Goal: Answer question/provide support

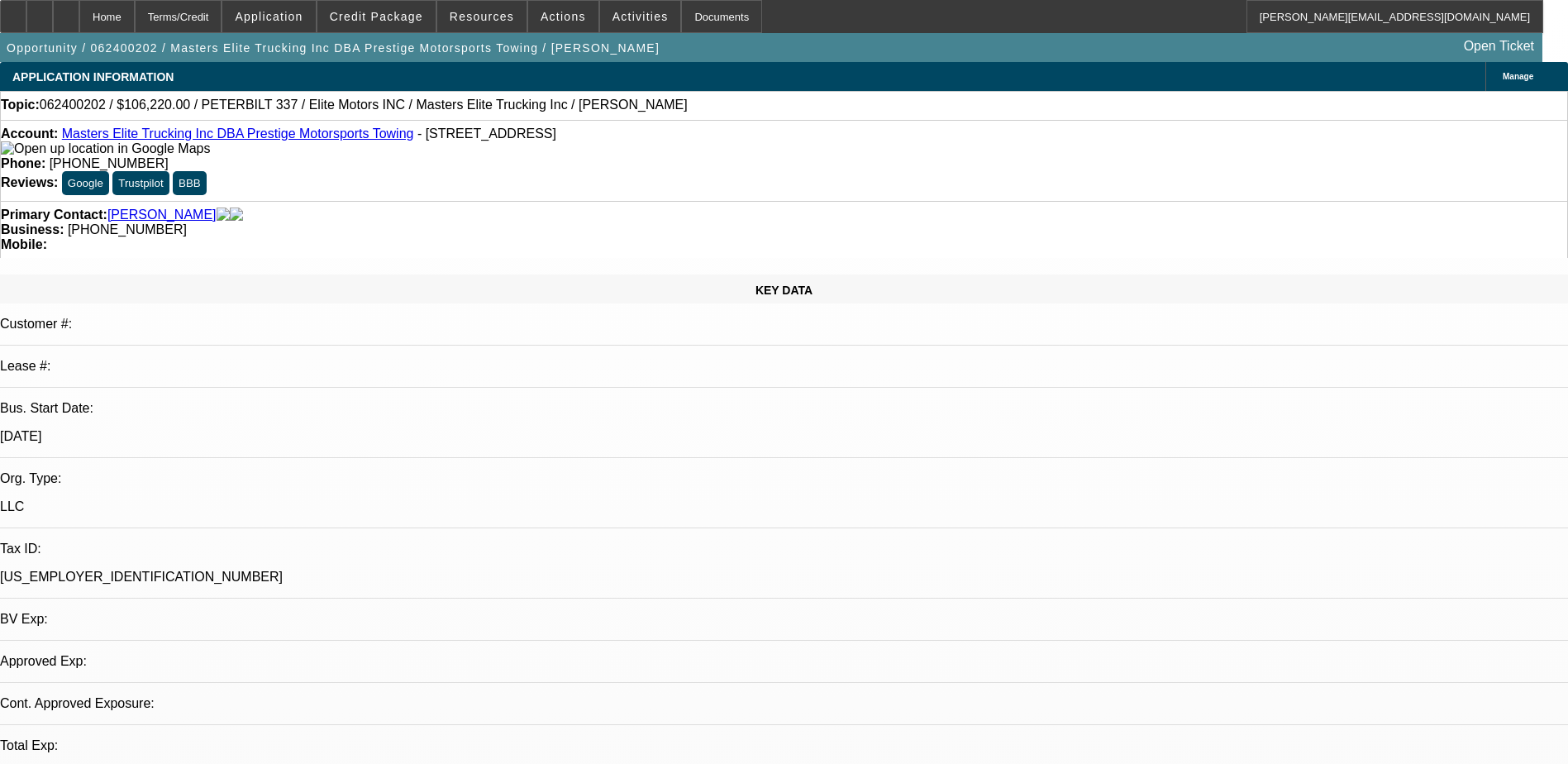
select select "0"
select select "6"
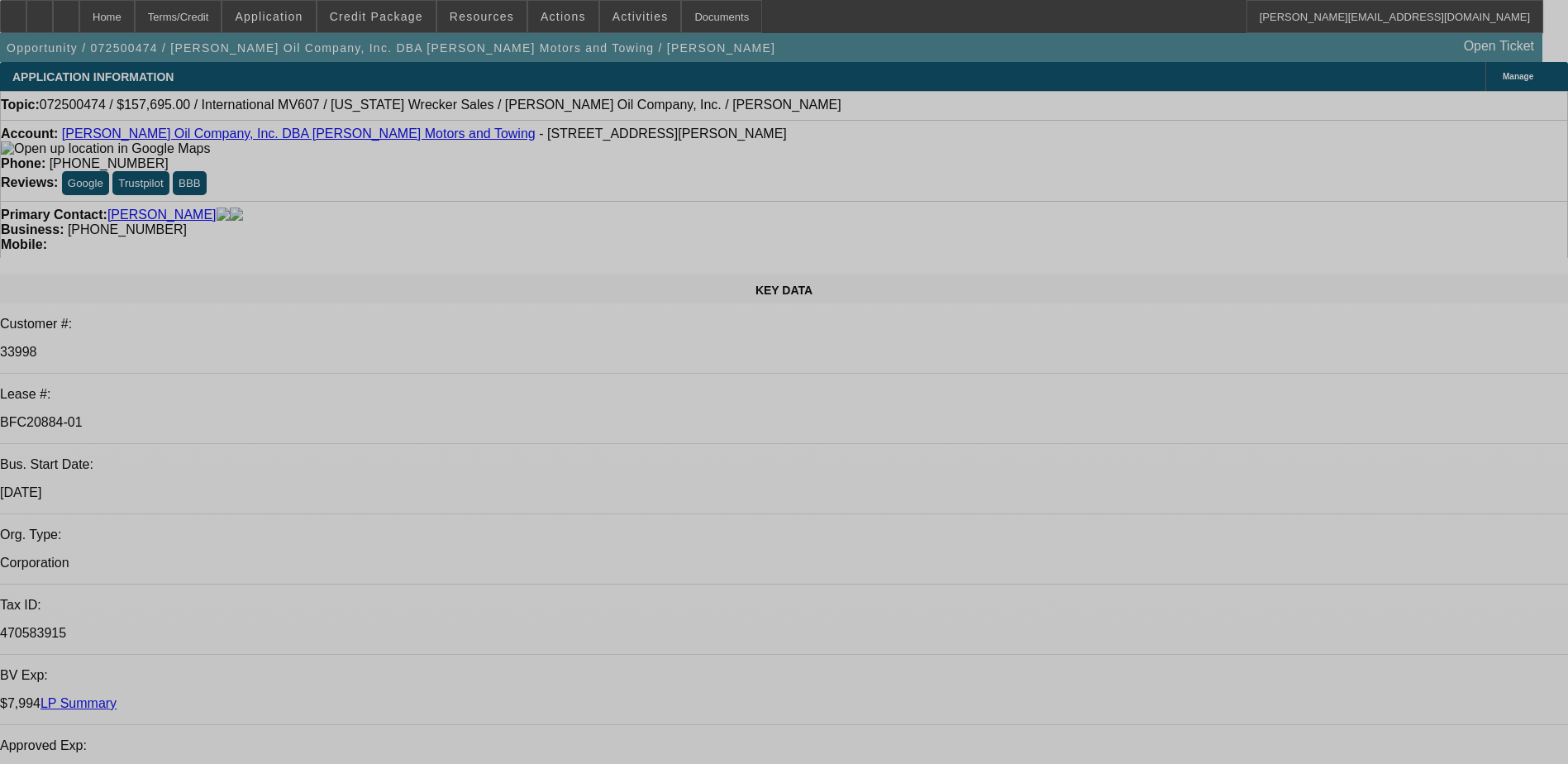
select select "0"
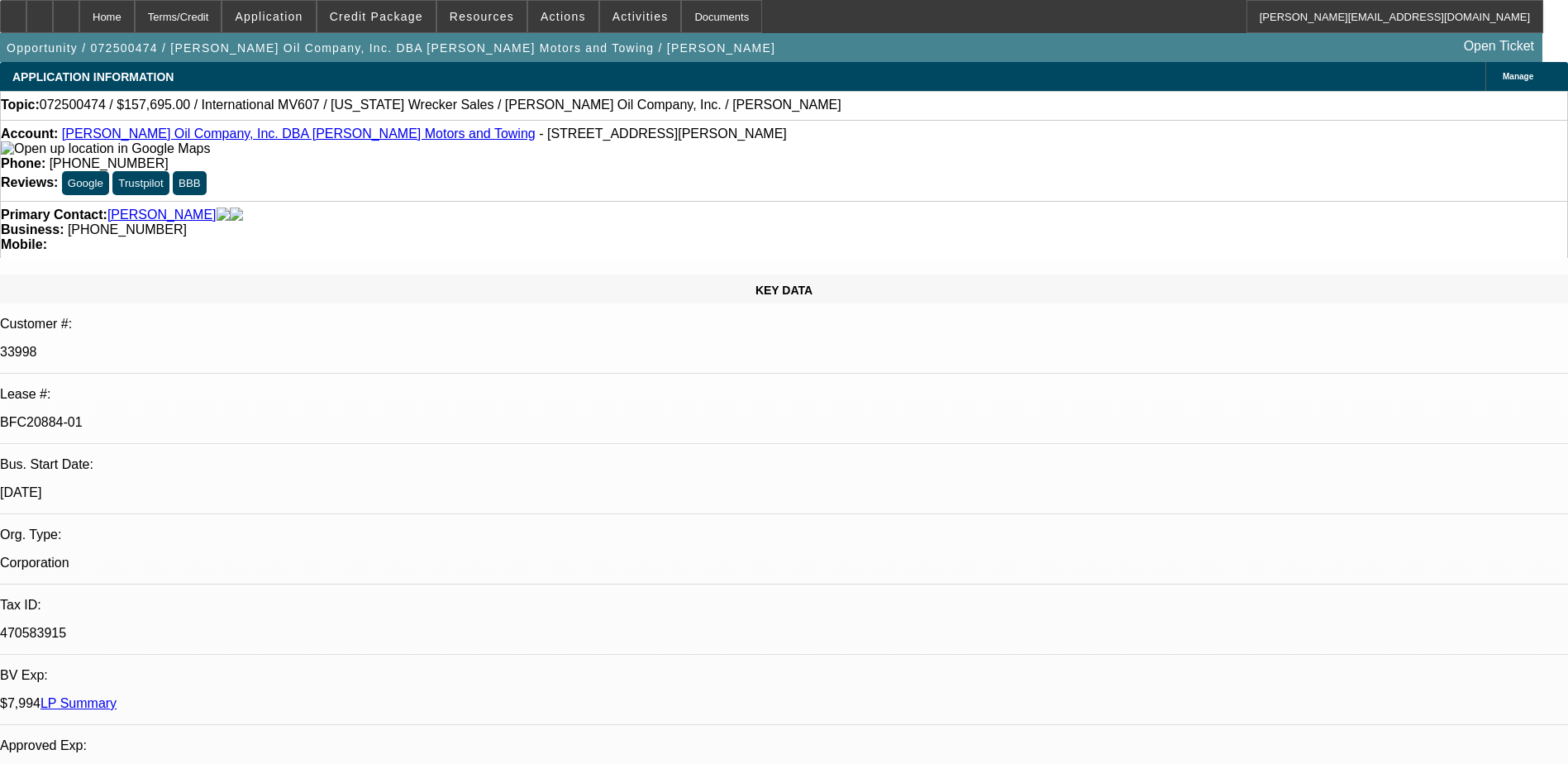
select select "0.1"
select select "0"
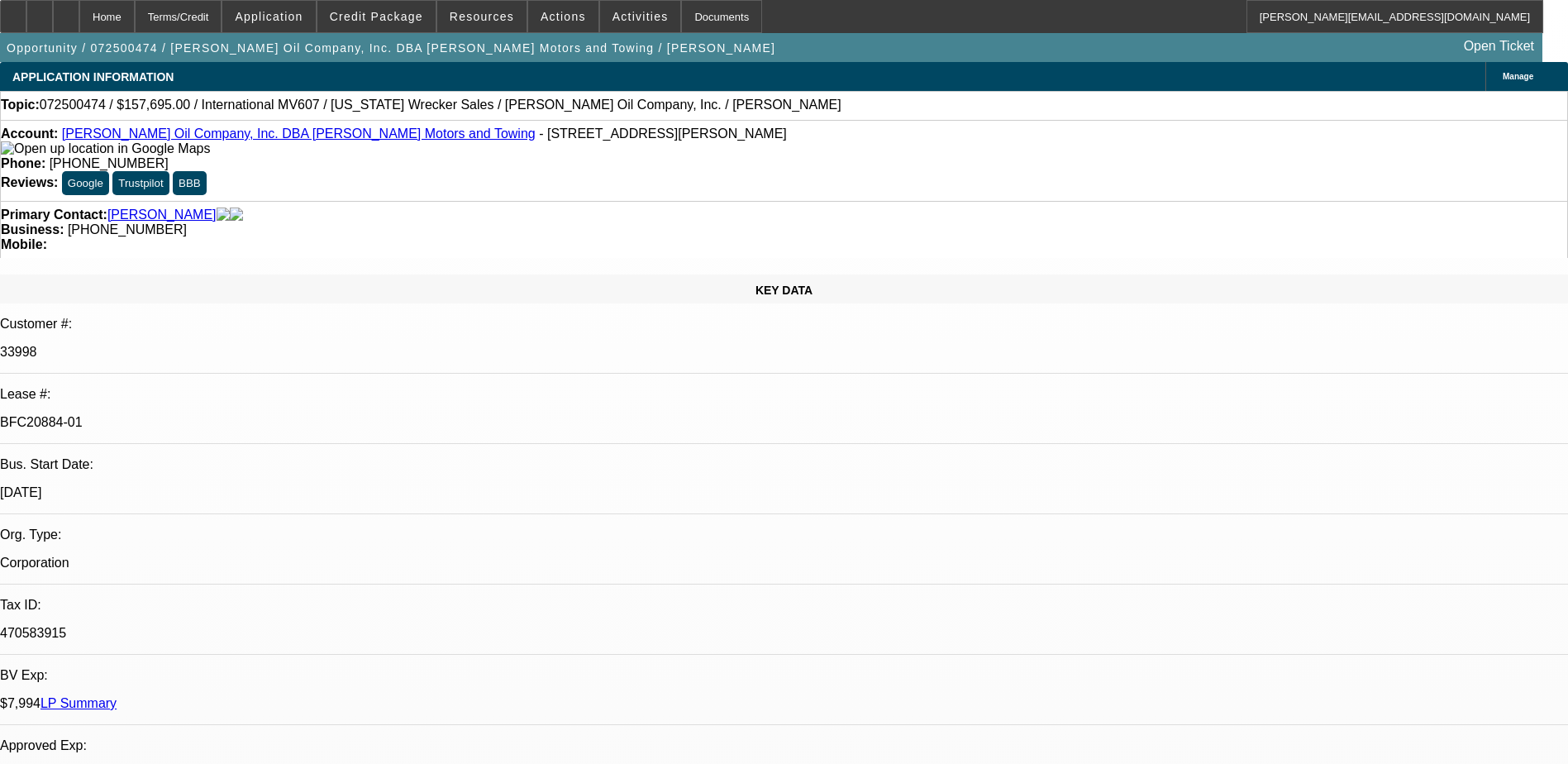
select select "2"
select select "0.1"
select select "0"
select select "2"
select select "0.1"
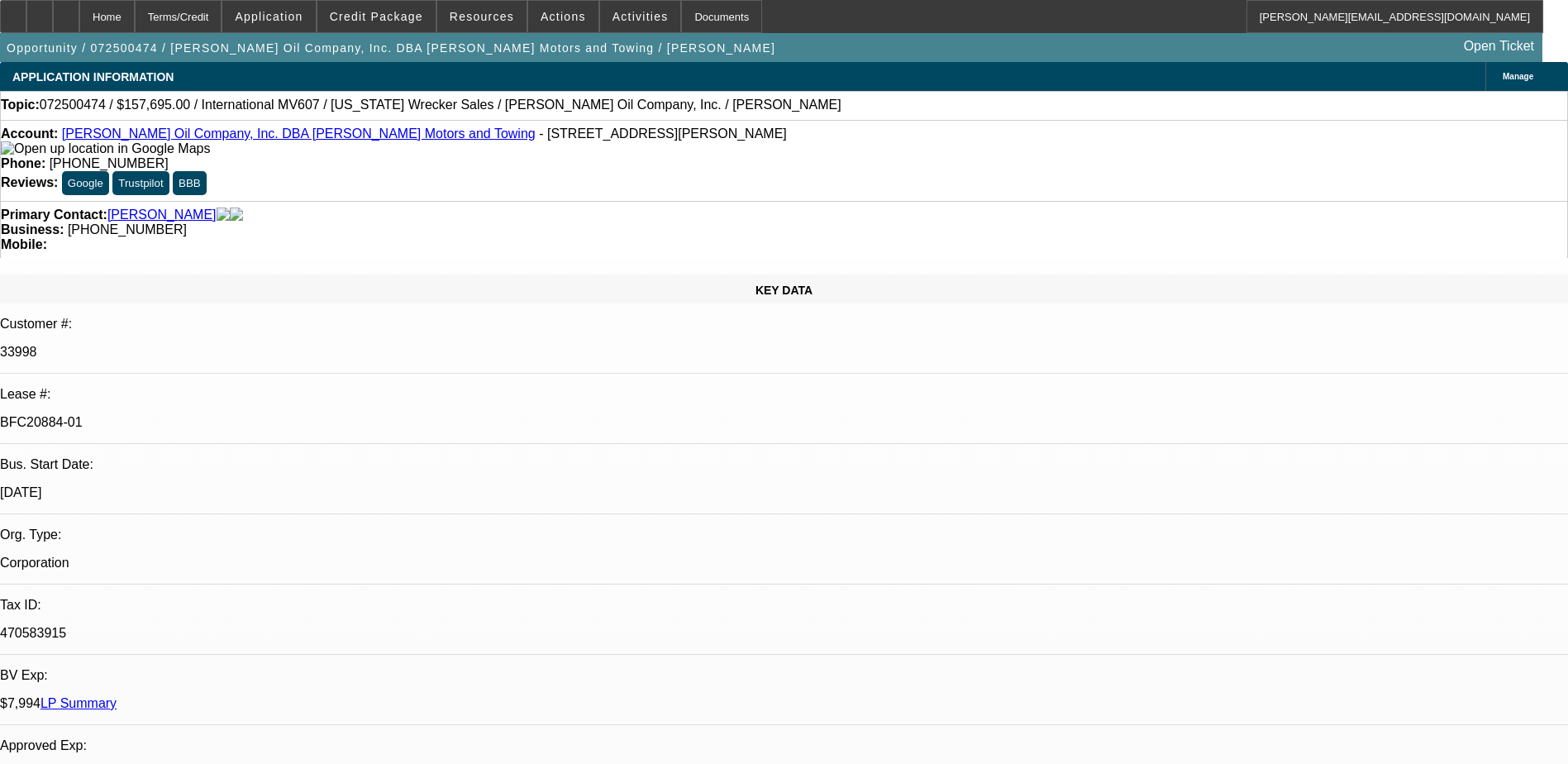
select select "1"
select select "4"
select select "1"
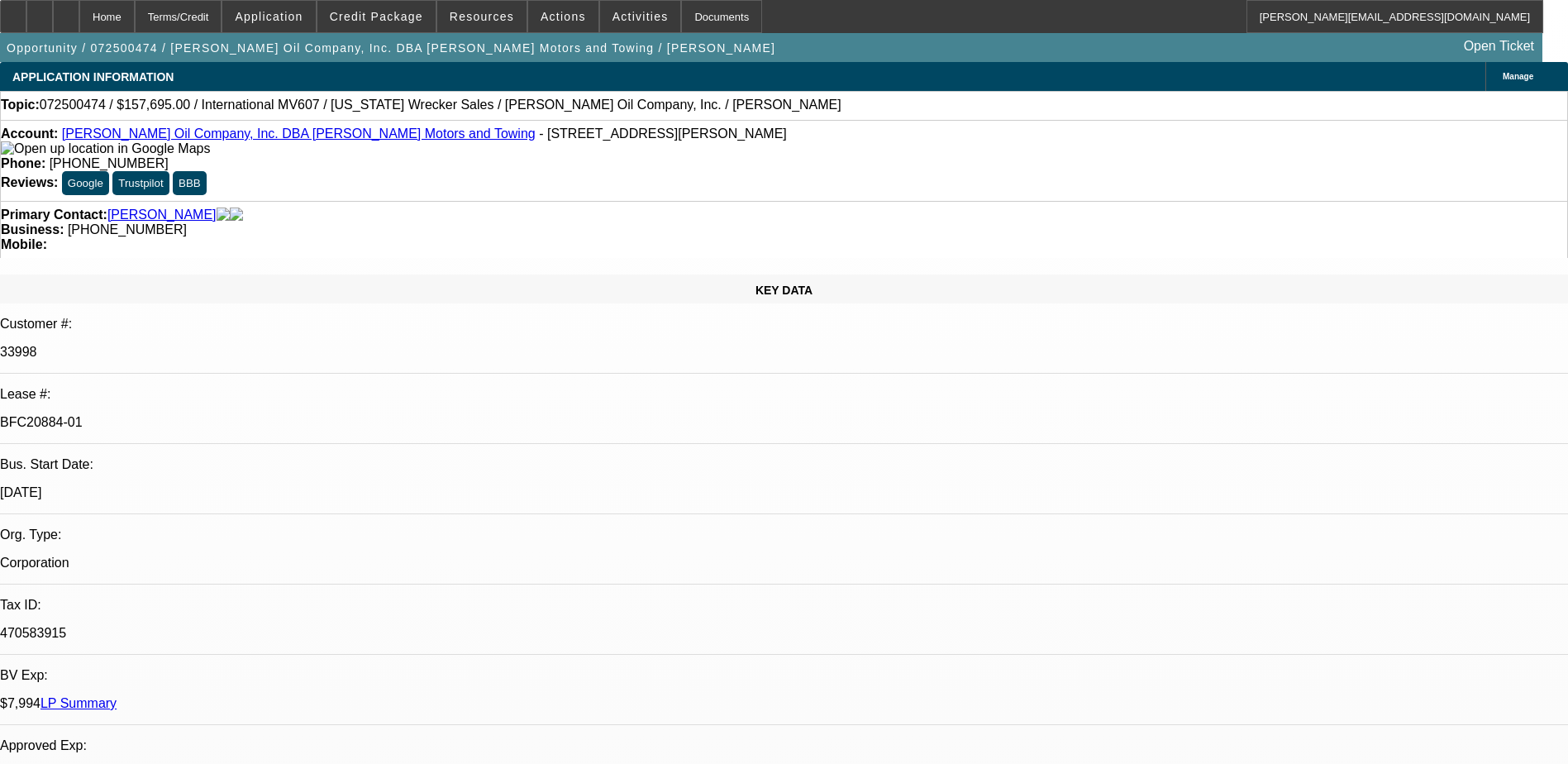
select select "6"
select select "1"
select select "2"
select select "4"
select select "1"
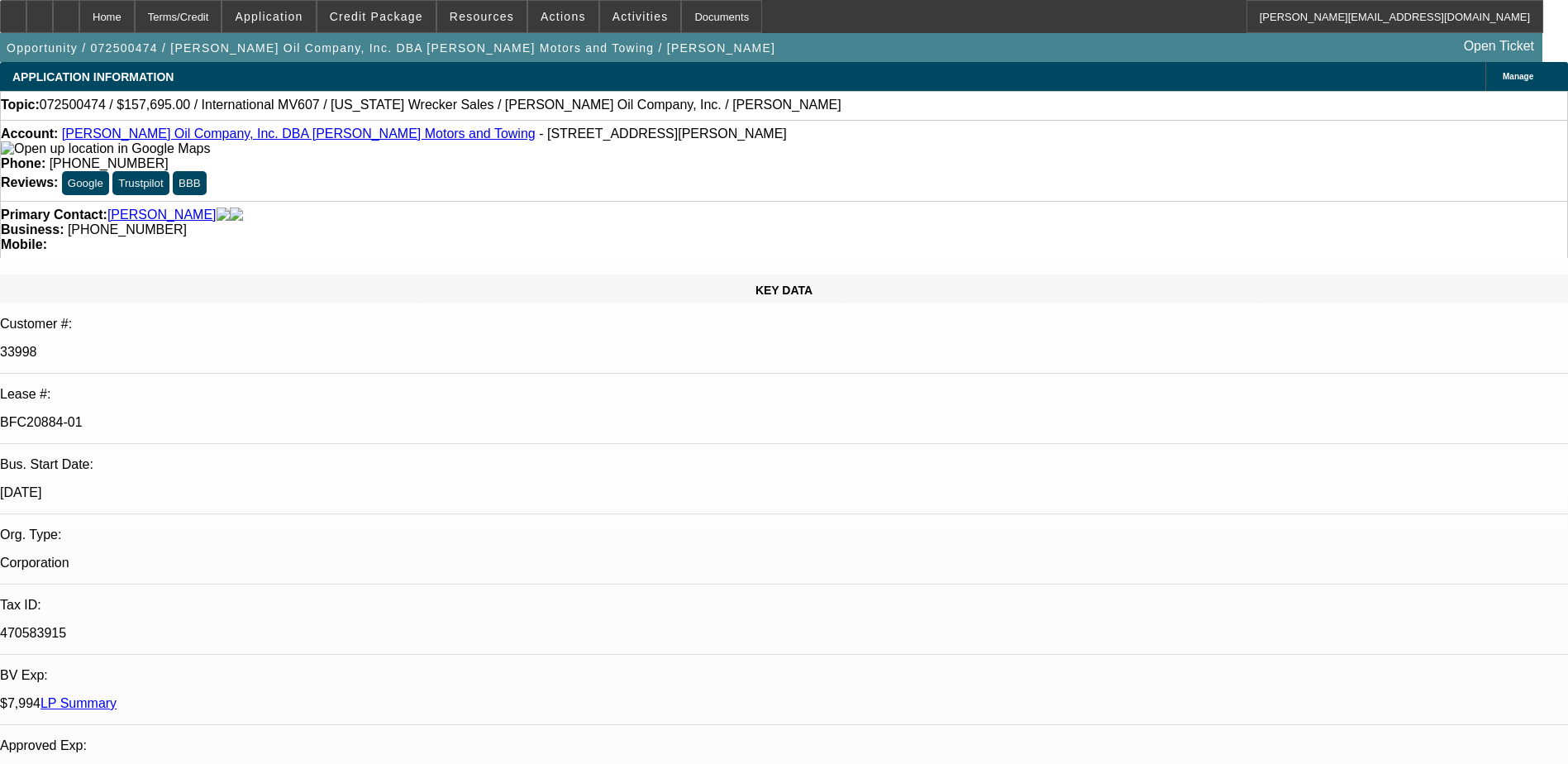
select select "2"
select select "4"
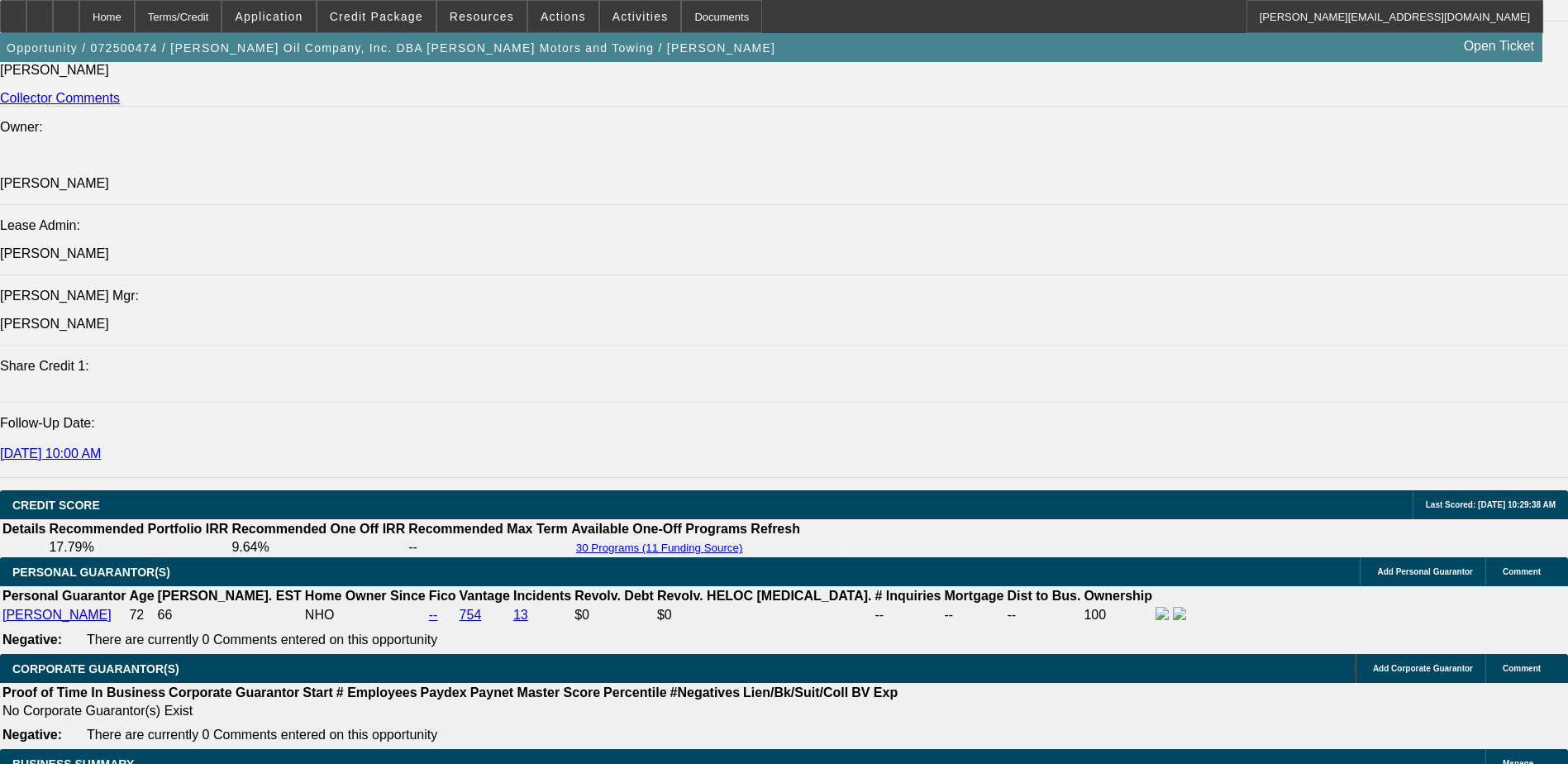
scroll to position [2909, 0]
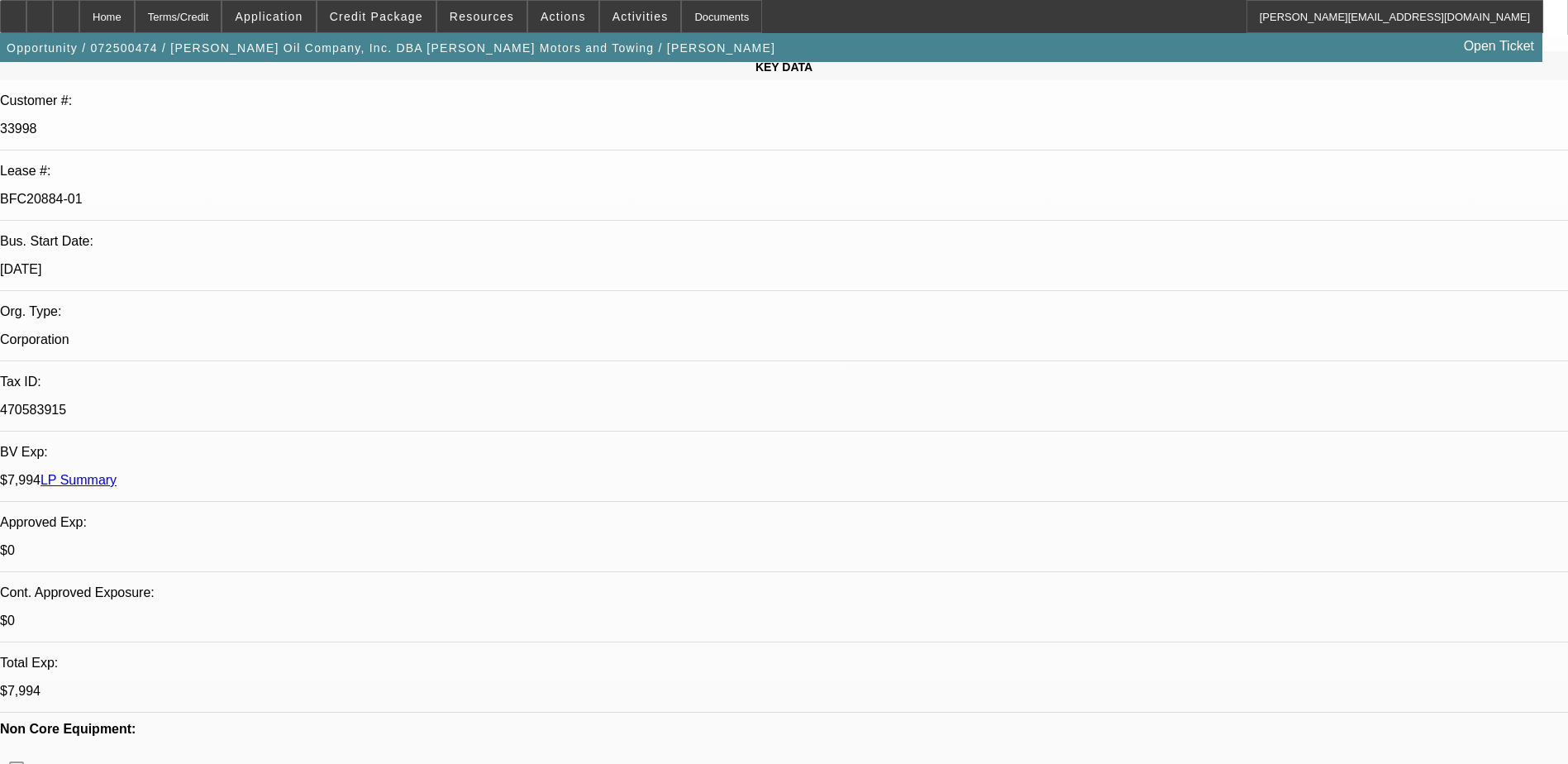
scroll to position [221, 0]
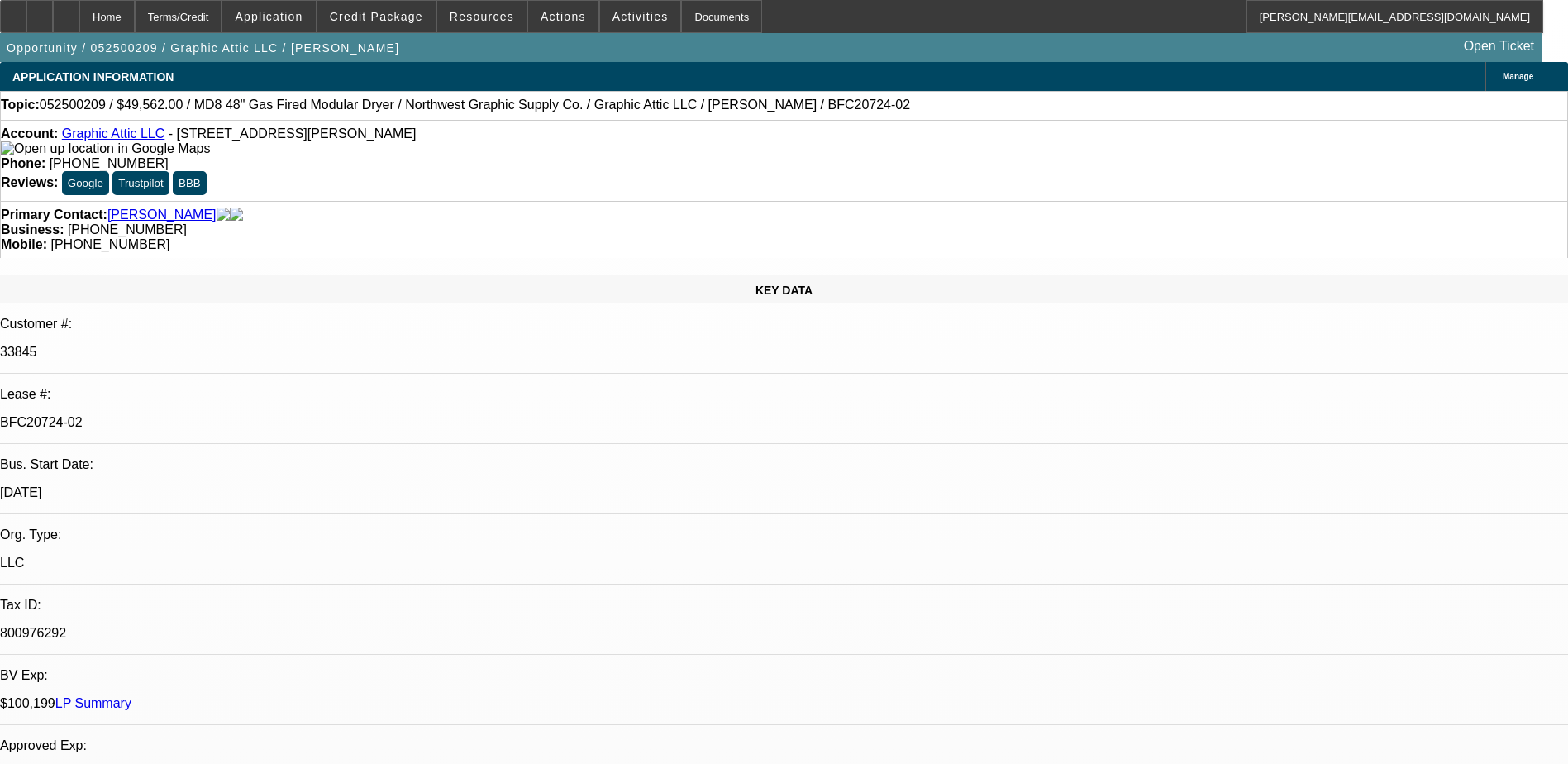
select select "0"
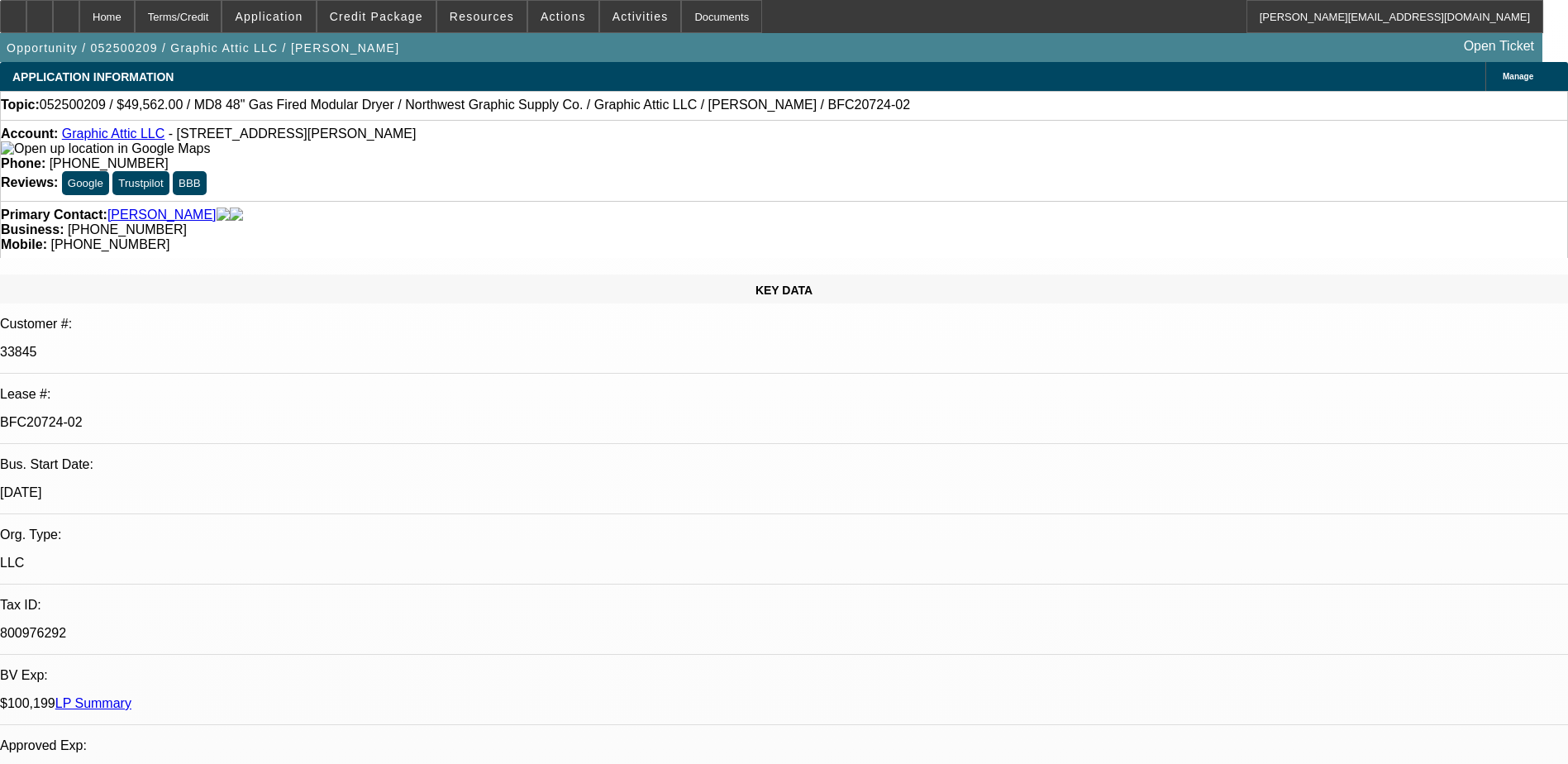
select select "0"
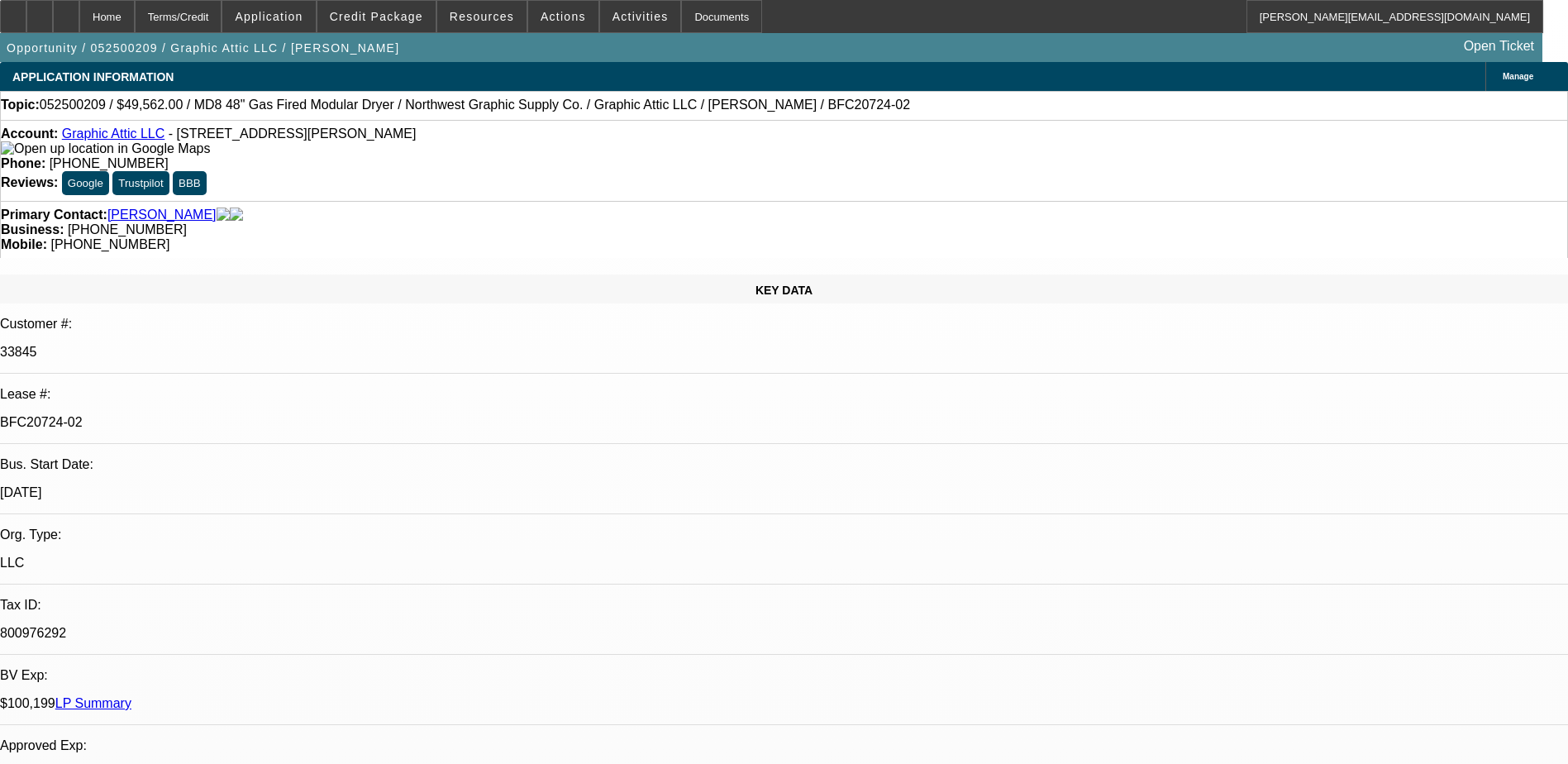
select select "0"
select select "1"
select select "3"
select select "6"
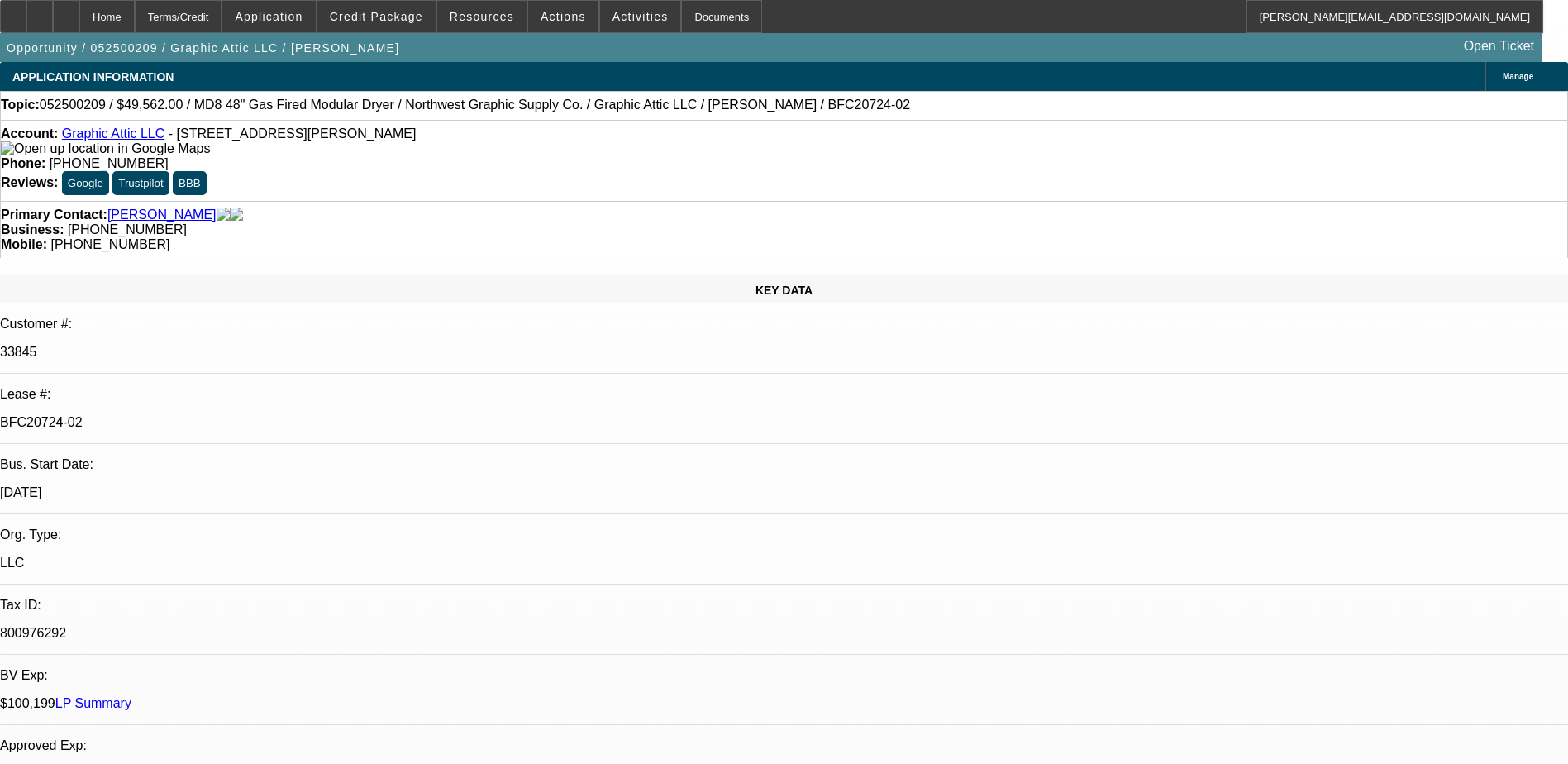
select select "1"
select select "3"
select select "6"
select select "1"
select select "3"
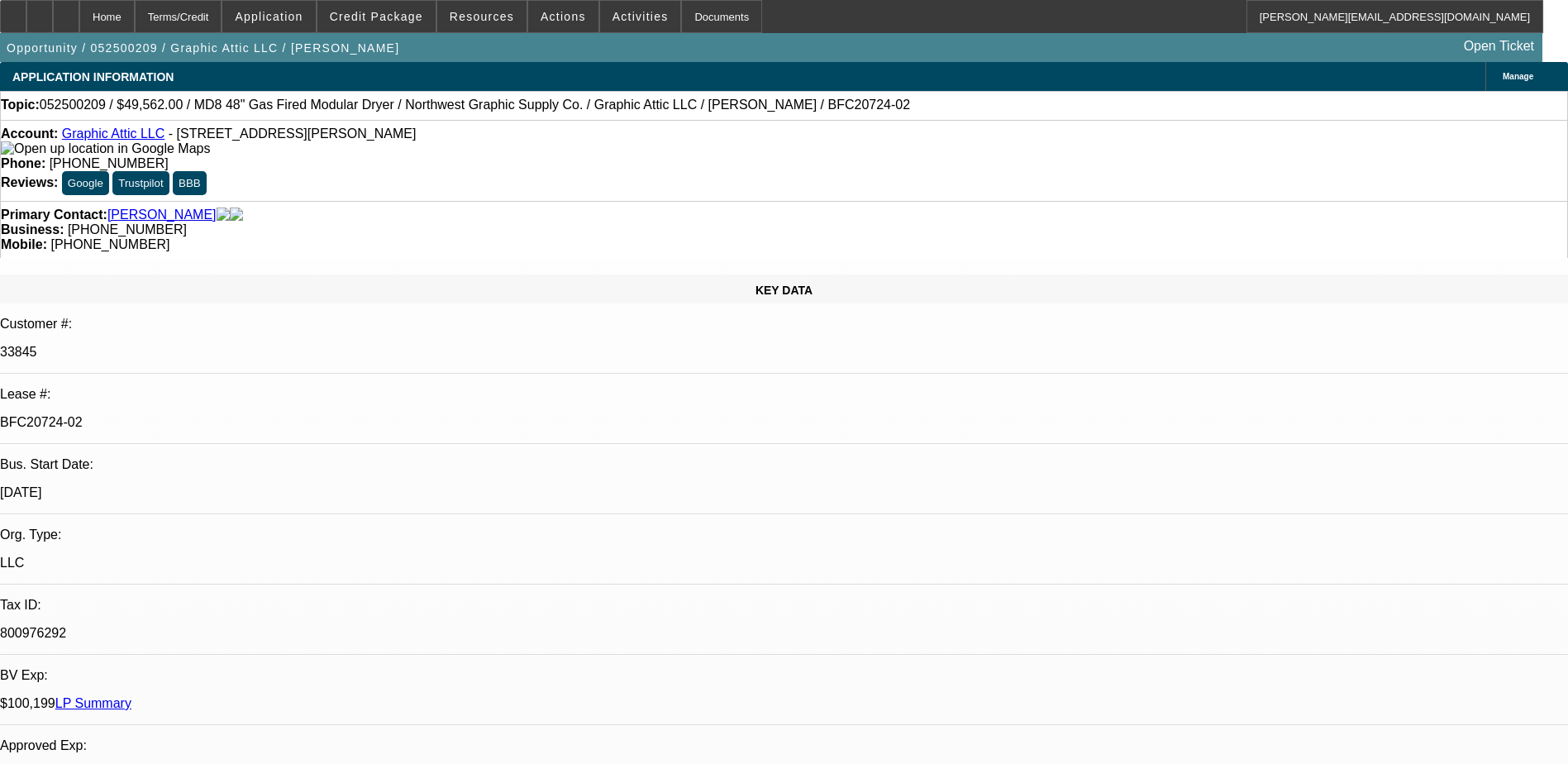
select select "6"
select select "1"
select select "3"
select select "6"
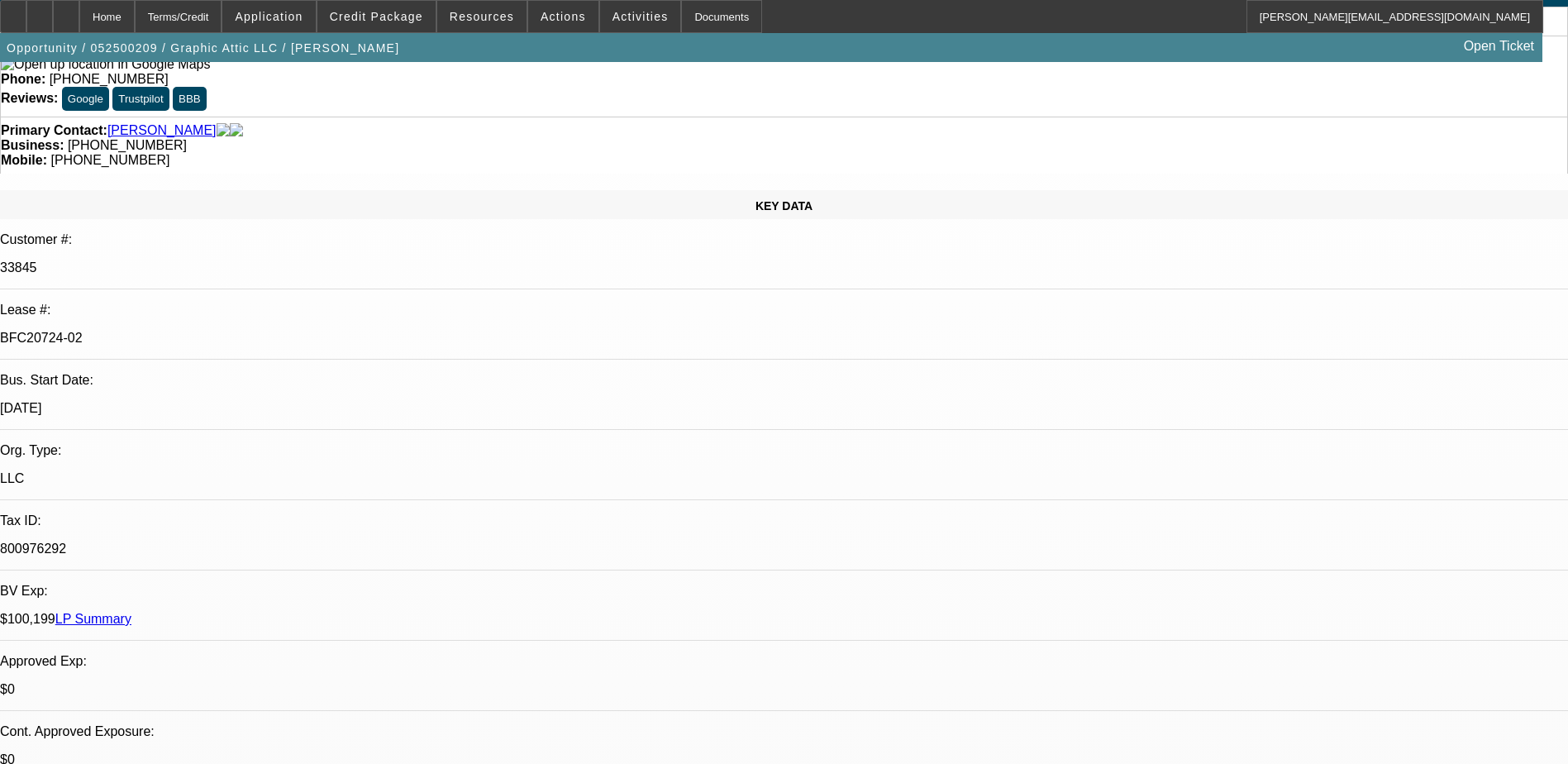
scroll to position [0, 0]
